Goal: Task Accomplishment & Management: Use online tool/utility

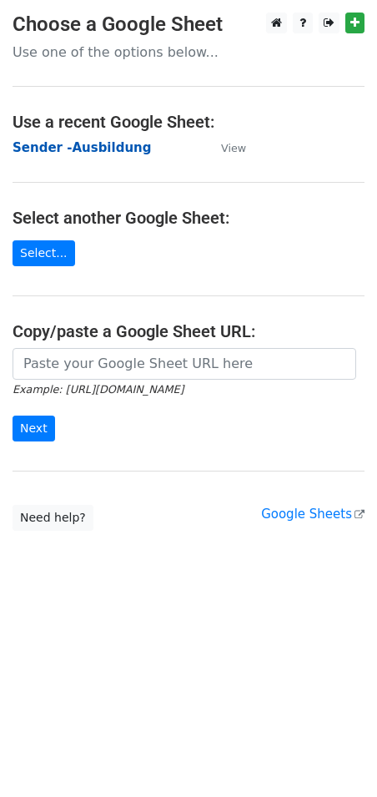
click at [53, 143] on strong "Sender -Ausbildung" at bounding box center [82, 147] width 139 height 15
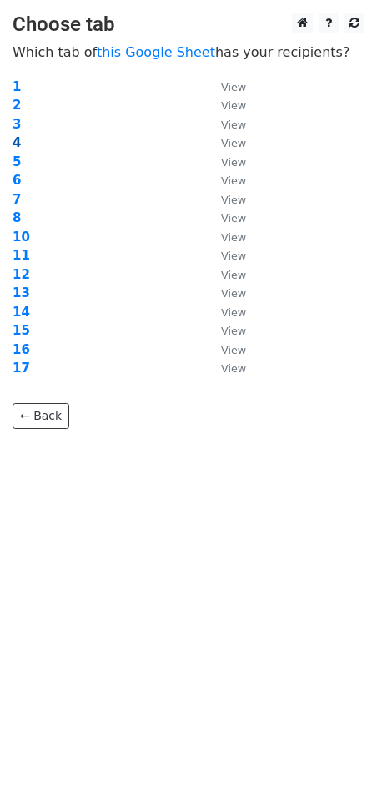
click at [13, 139] on strong "4" at bounding box center [17, 142] width 8 height 15
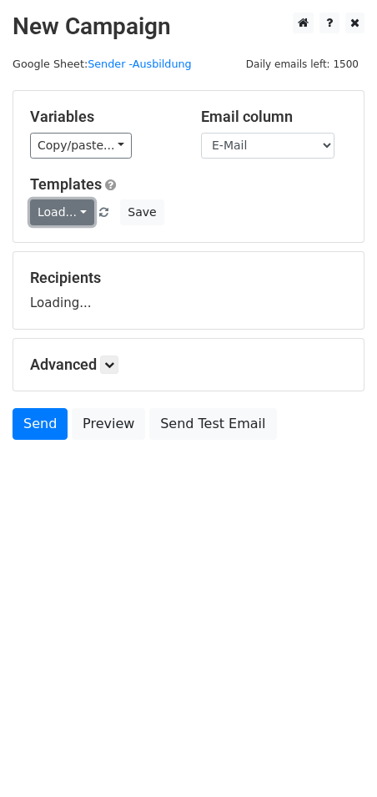
click at [55, 210] on link "Load..." at bounding box center [62, 213] width 64 height 26
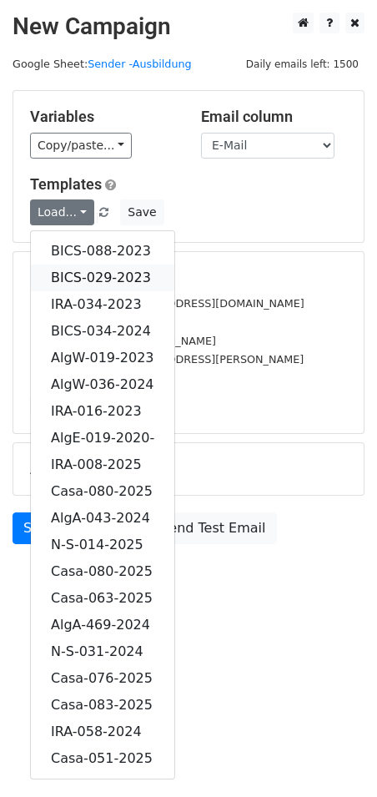
click at [88, 268] on link "BICS-029-2023" at bounding box center [103, 278] width 144 height 27
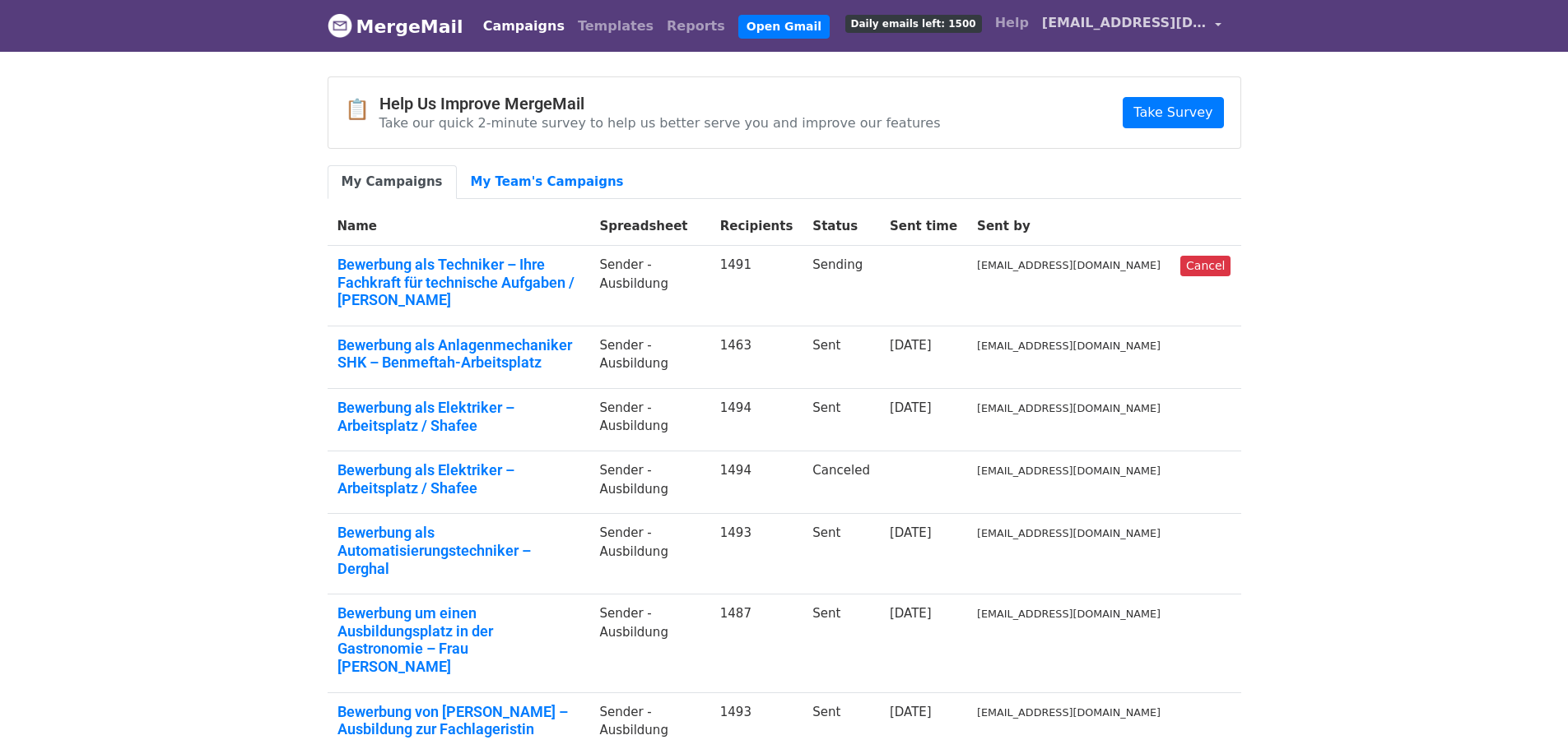
click at [1214, 18] on link "career11@vitastuttgart.com" at bounding box center [1131, 26] width 192 height 38
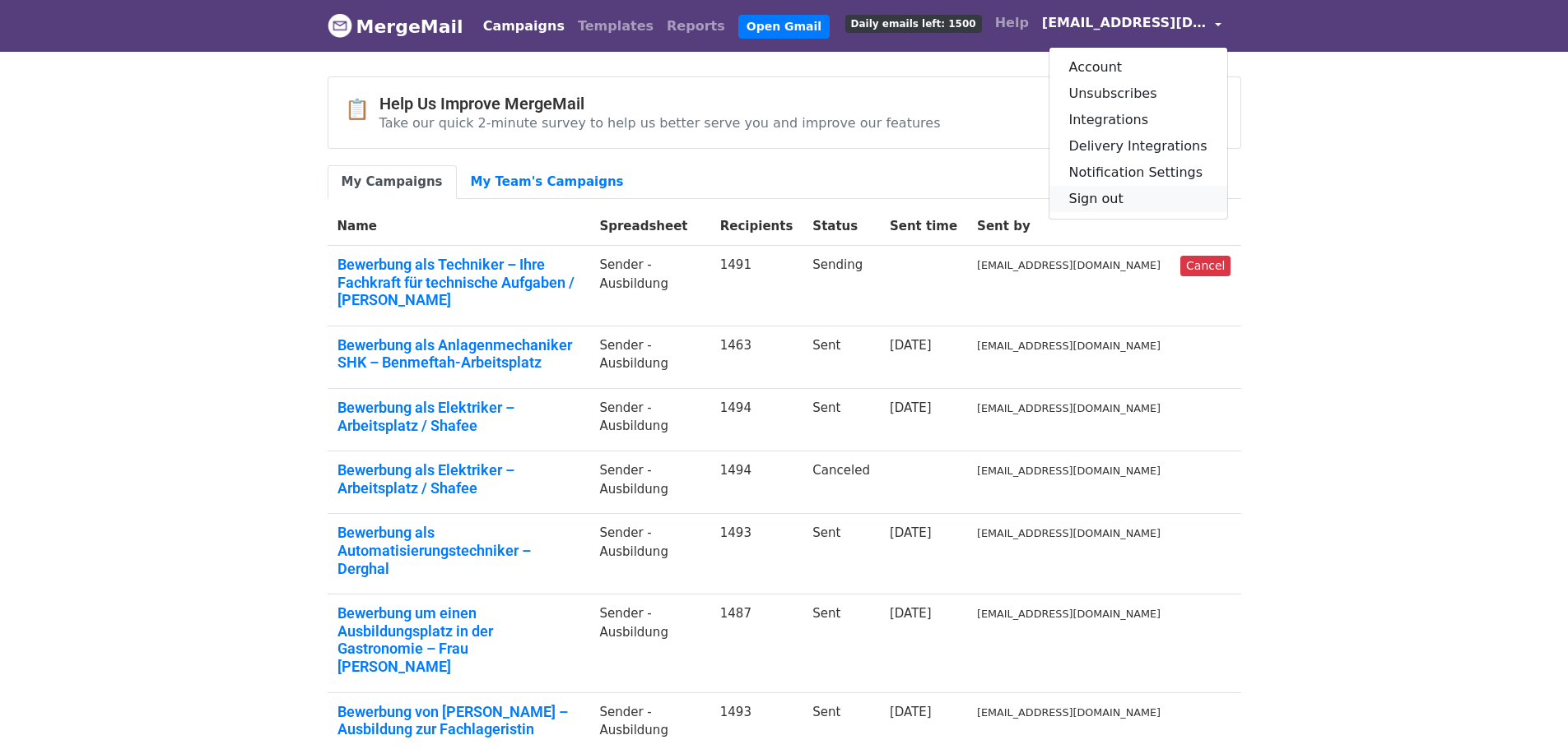
click at [1117, 198] on link "Sign out" at bounding box center [1138, 199] width 178 height 27
